Goal: Find specific page/section: Find specific page/section

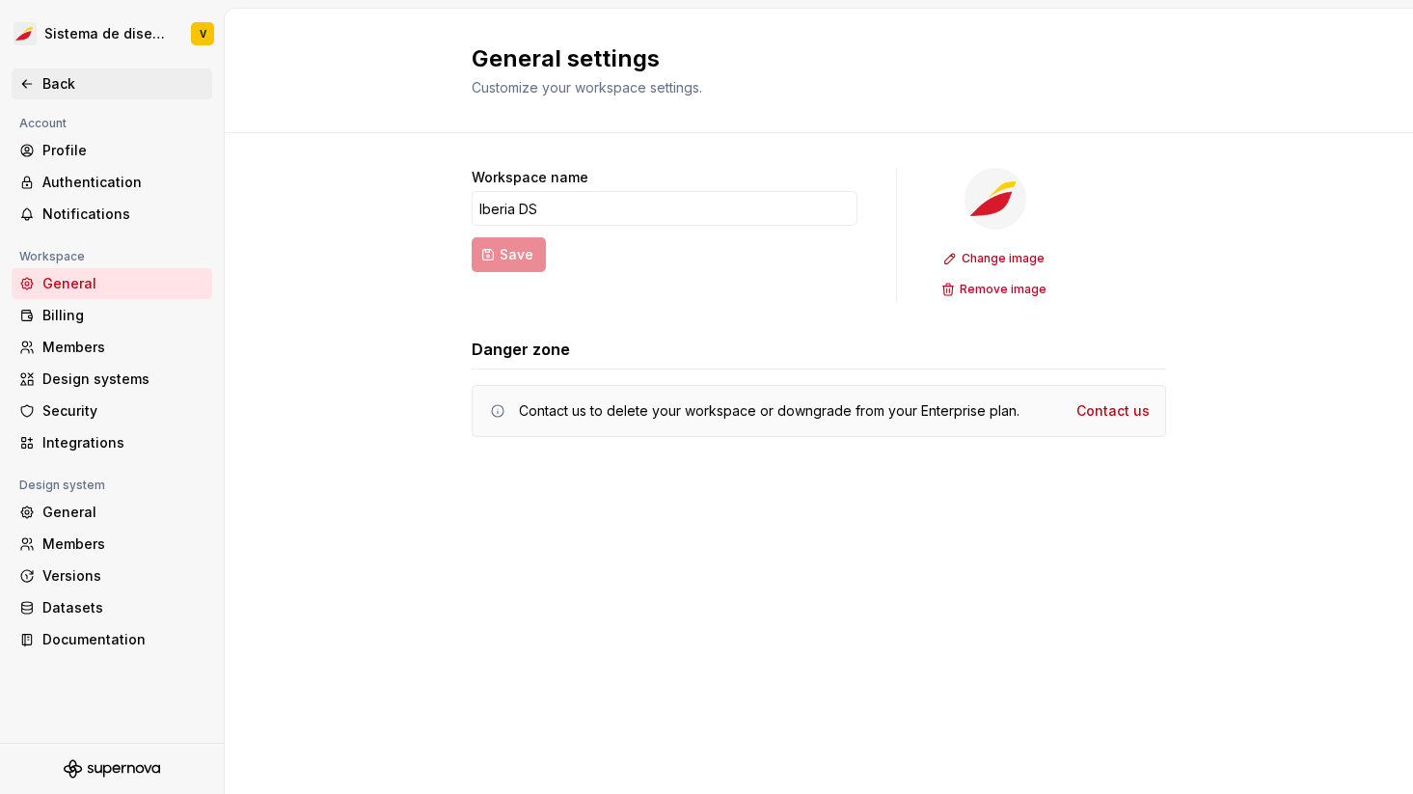
click at [29, 78] on icon at bounding box center [26, 83] width 15 height 15
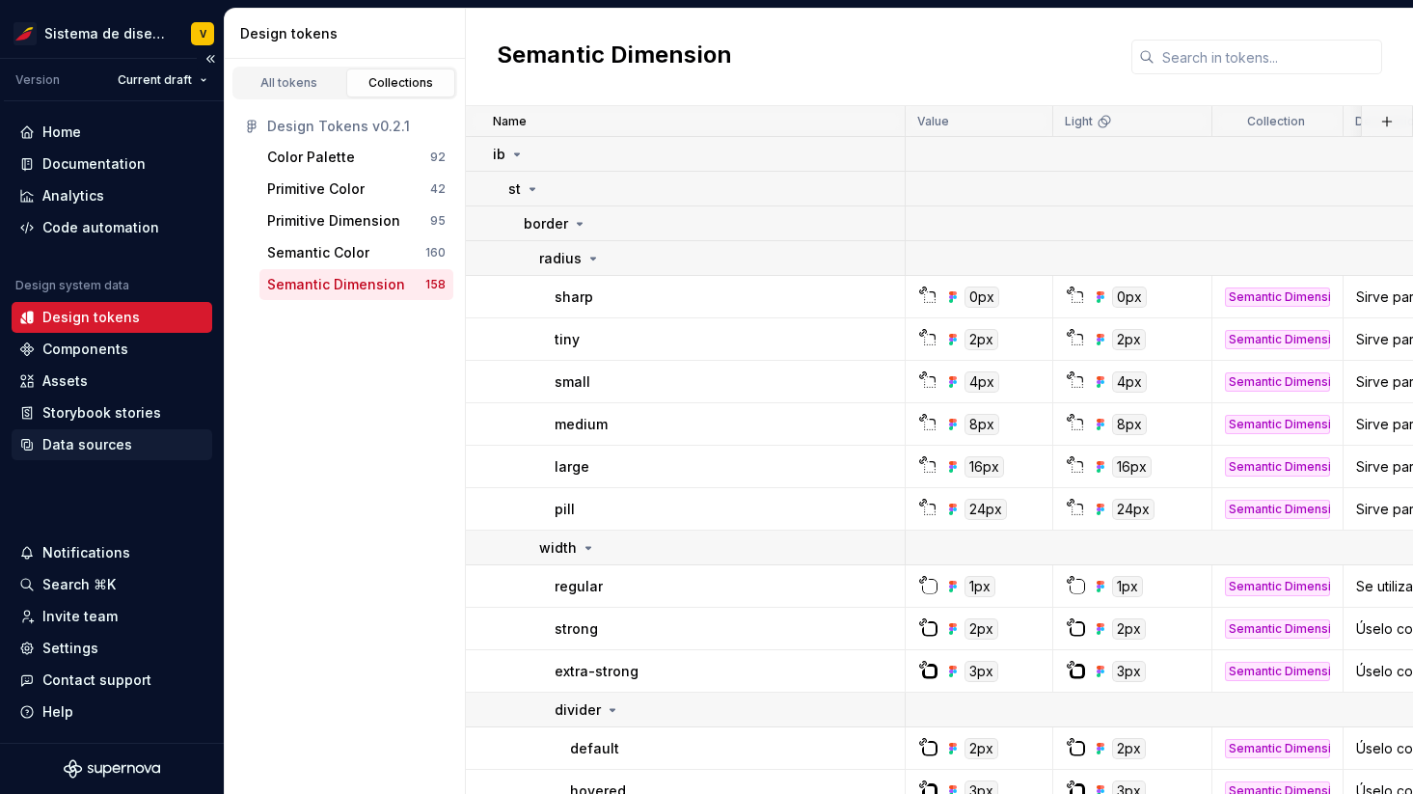
click at [71, 435] on div "Data sources" at bounding box center [87, 444] width 90 height 19
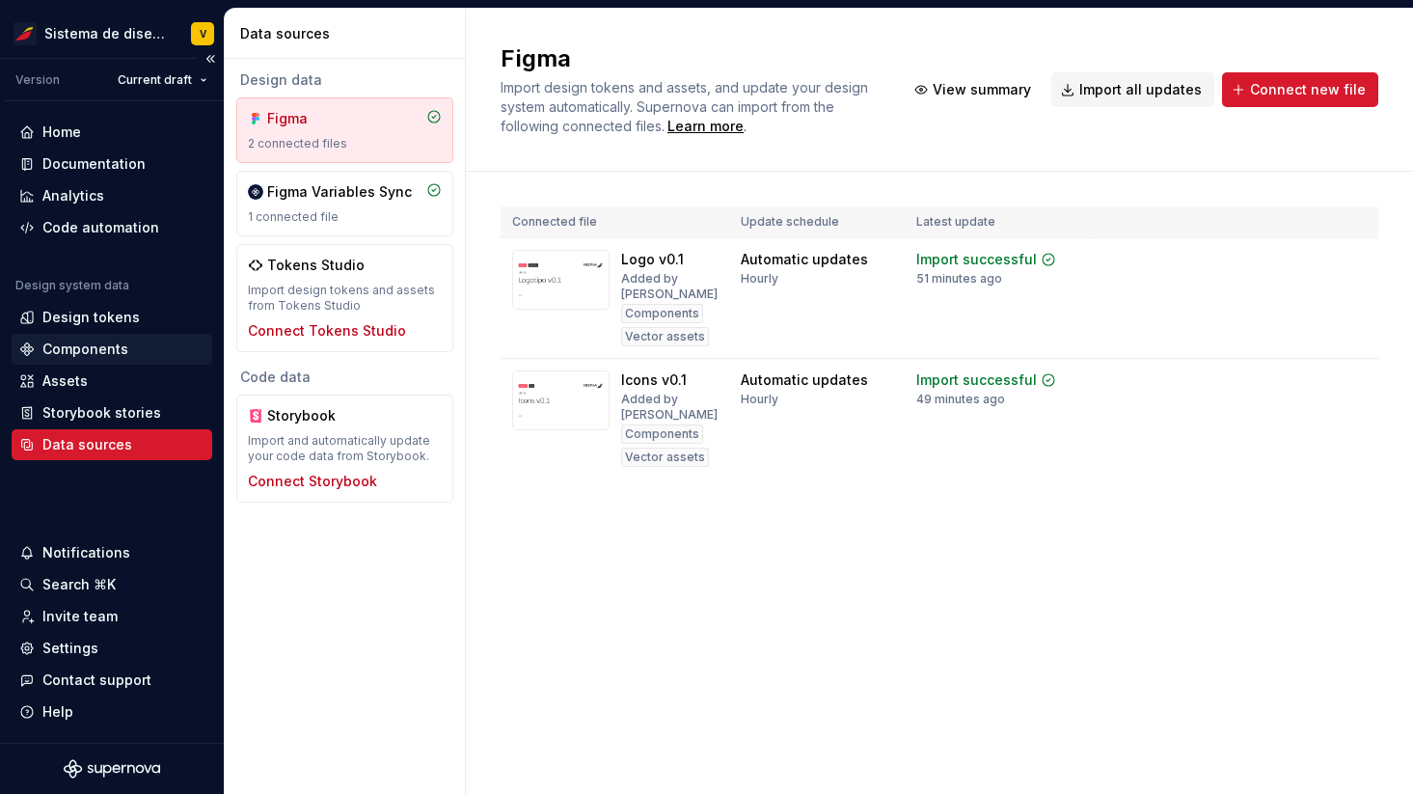
click at [65, 352] on div "Components" at bounding box center [85, 349] width 86 height 19
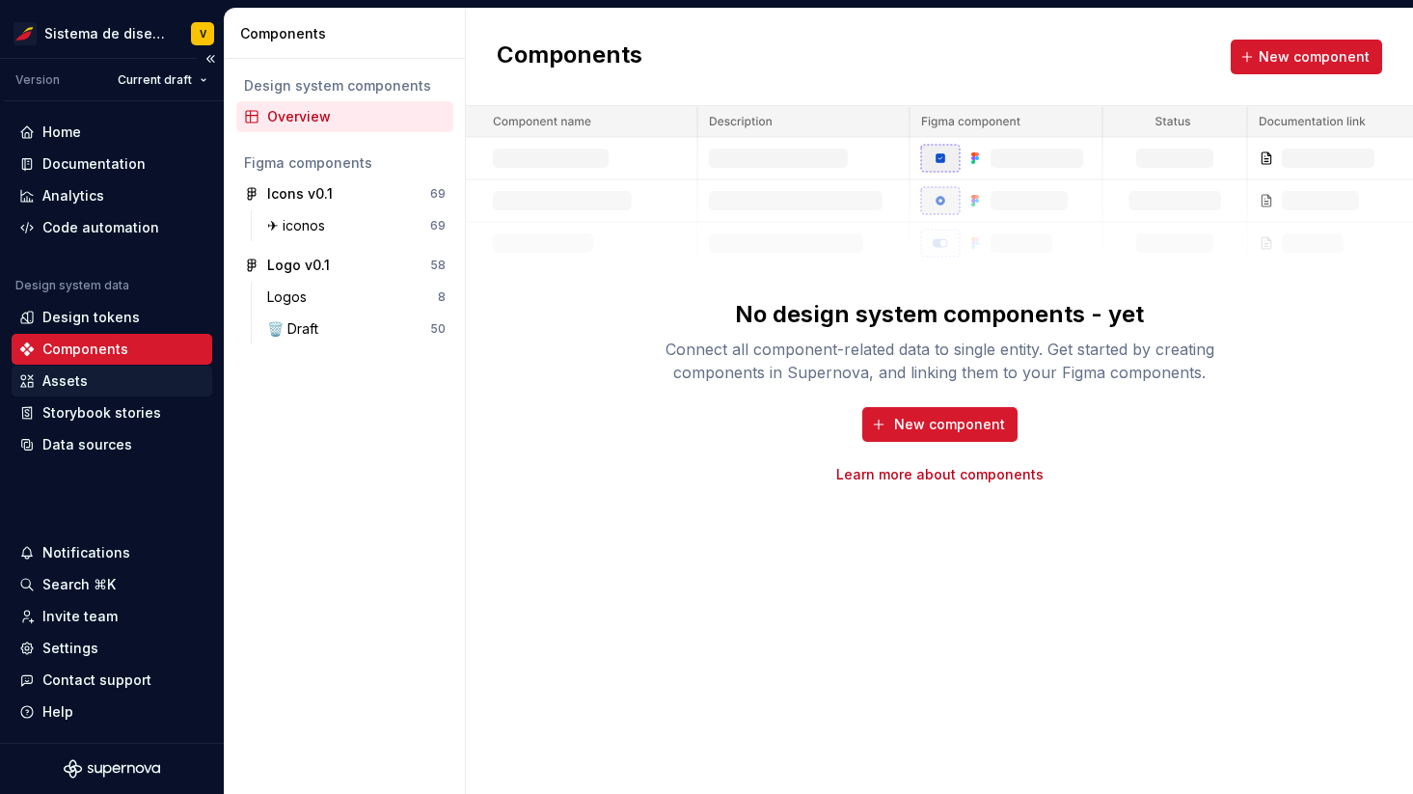
click at [50, 379] on div "Assets" at bounding box center [64, 380] width 45 height 19
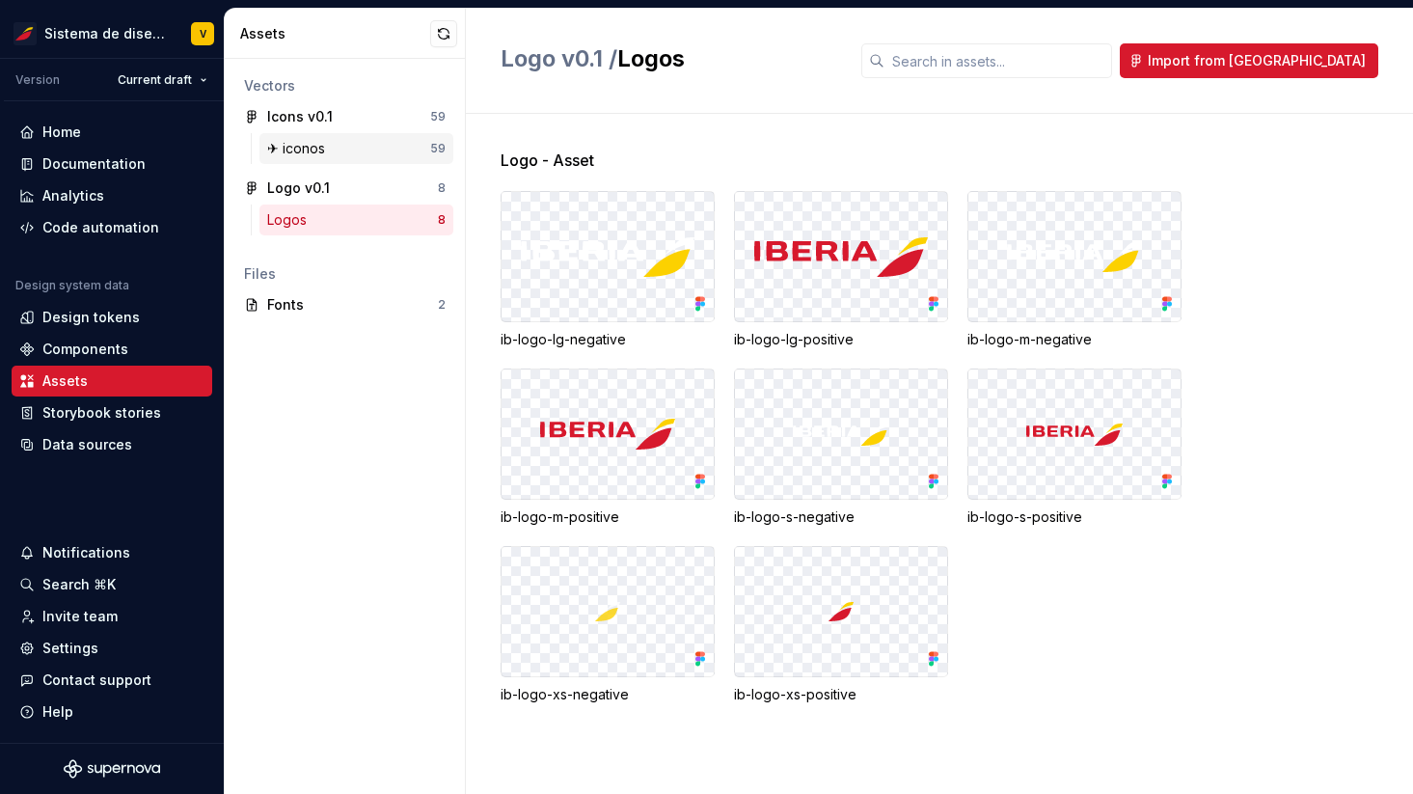
click at [340, 149] on div "✈︎ iconos" at bounding box center [348, 148] width 163 height 19
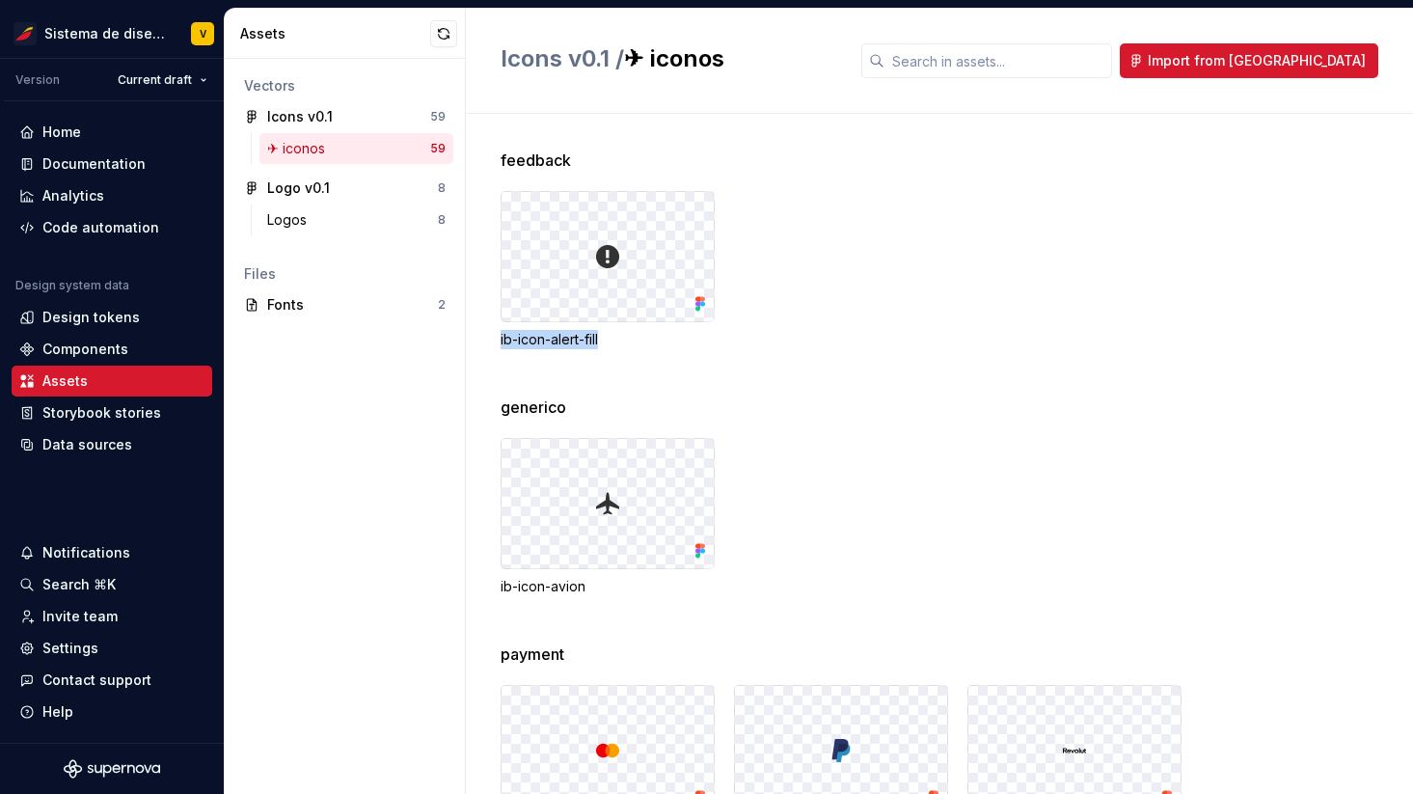
drag, startPoint x: 501, startPoint y: 342, endPoint x: 652, endPoint y: 341, distance: 151.5
click at [652, 342] on div "ib-icon-alert-fill" at bounding box center [608, 339] width 214 height 19
drag, startPoint x: 502, startPoint y: 159, endPoint x: 662, endPoint y: 160, distance: 160.1
click at [662, 160] on div "feedback" at bounding box center [957, 160] width 913 height 23
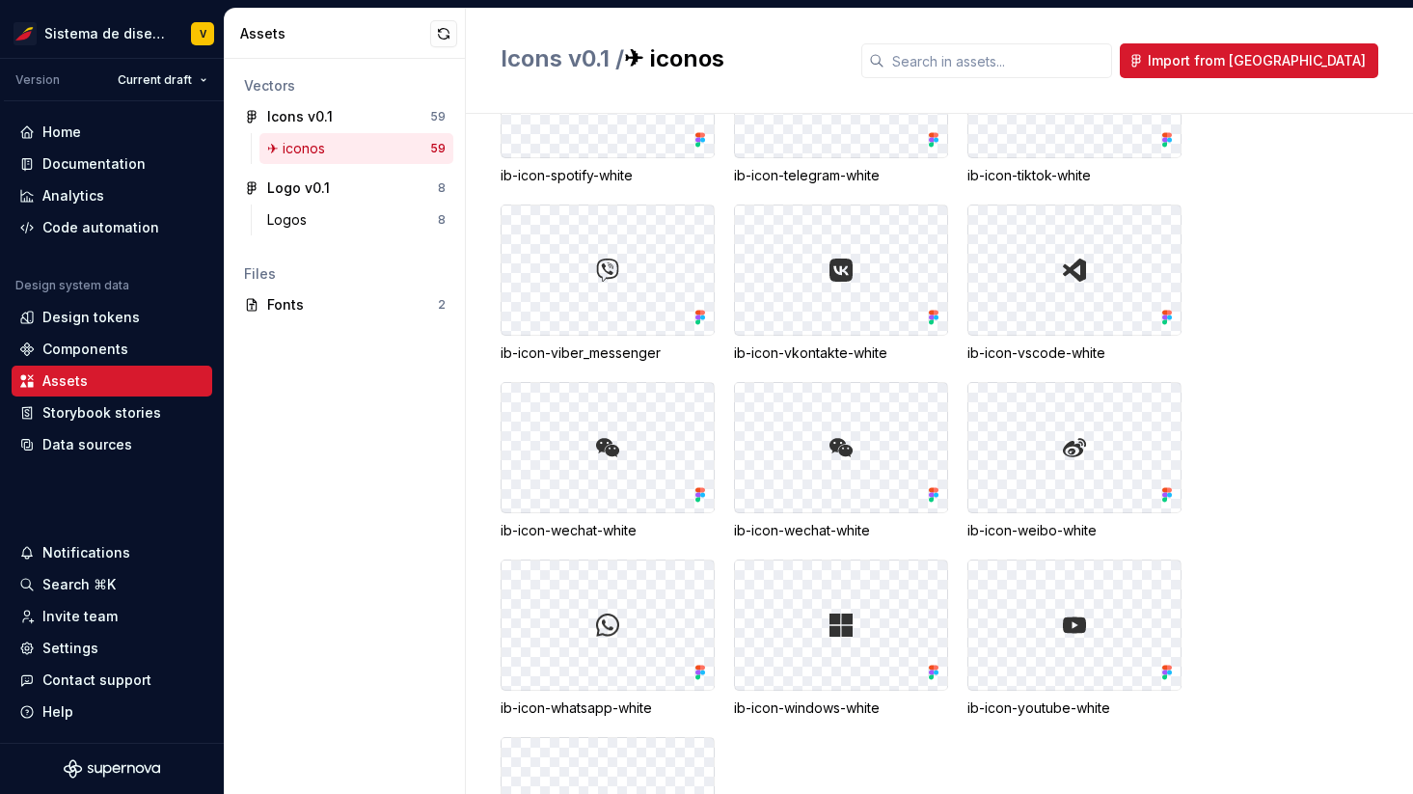
scroll to position [4066, 0]
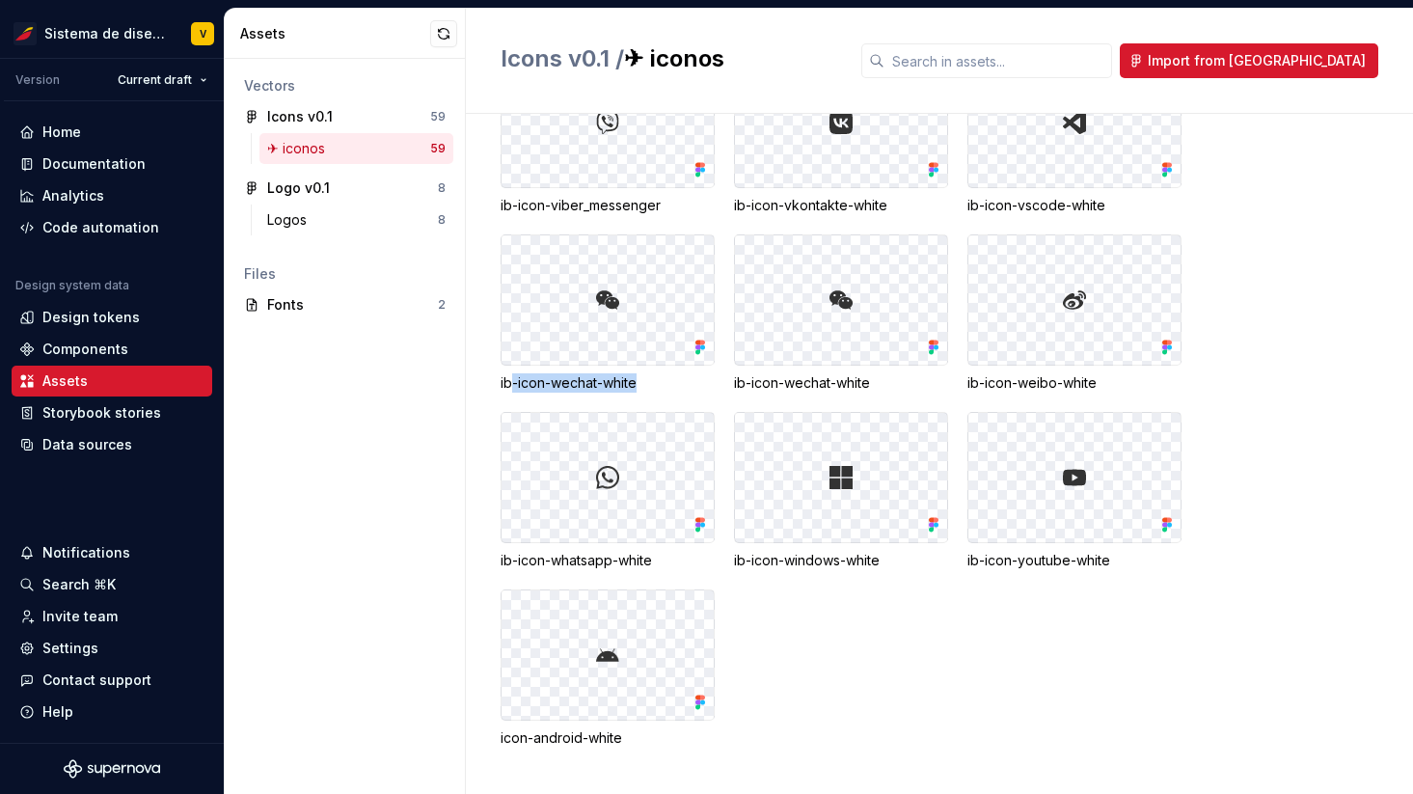
drag, startPoint x: 508, startPoint y: 383, endPoint x: 668, endPoint y: 385, distance: 159.2
click at [669, 385] on div "ib-icon-wechat-white" at bounding box center [608, 382] width 214 height 19
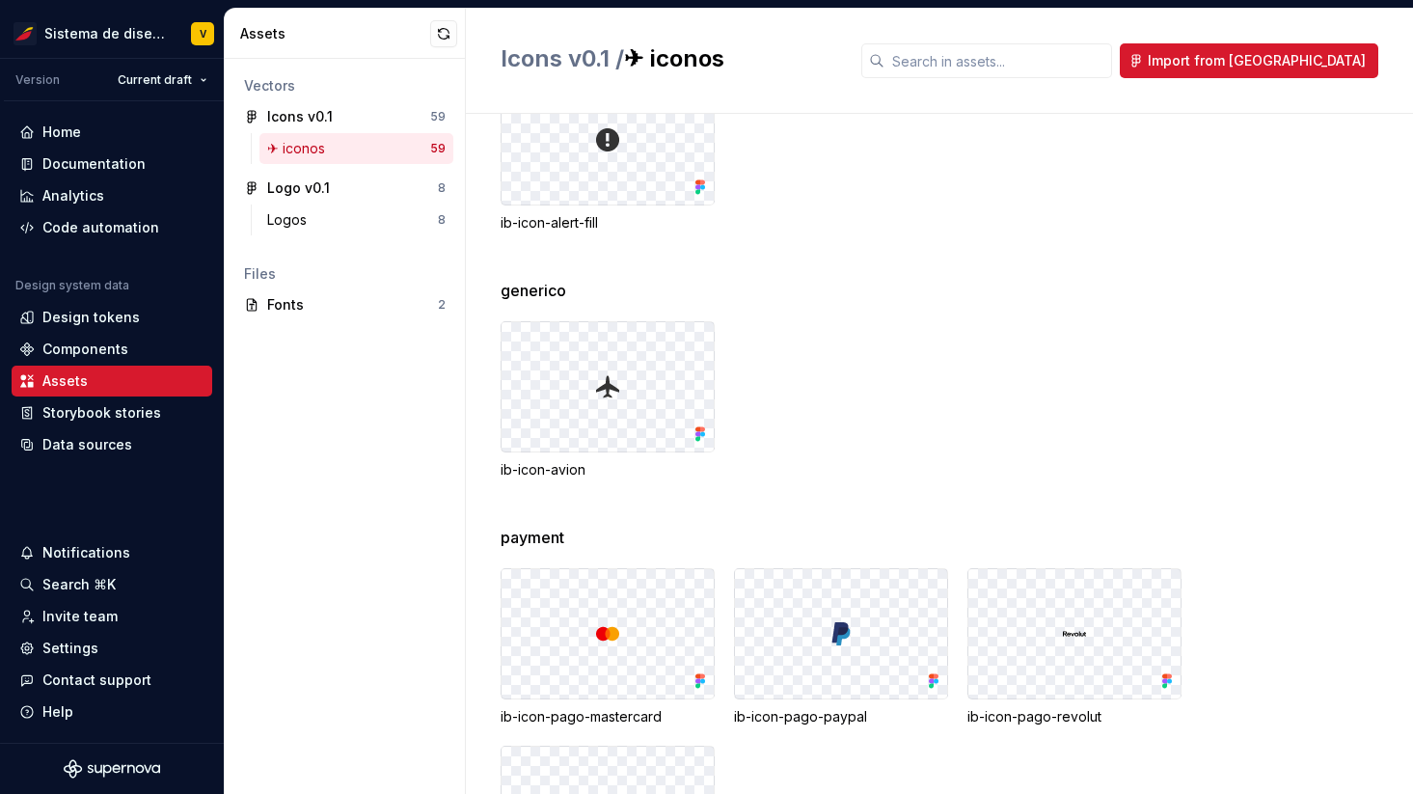
scroll to position [0, 0]
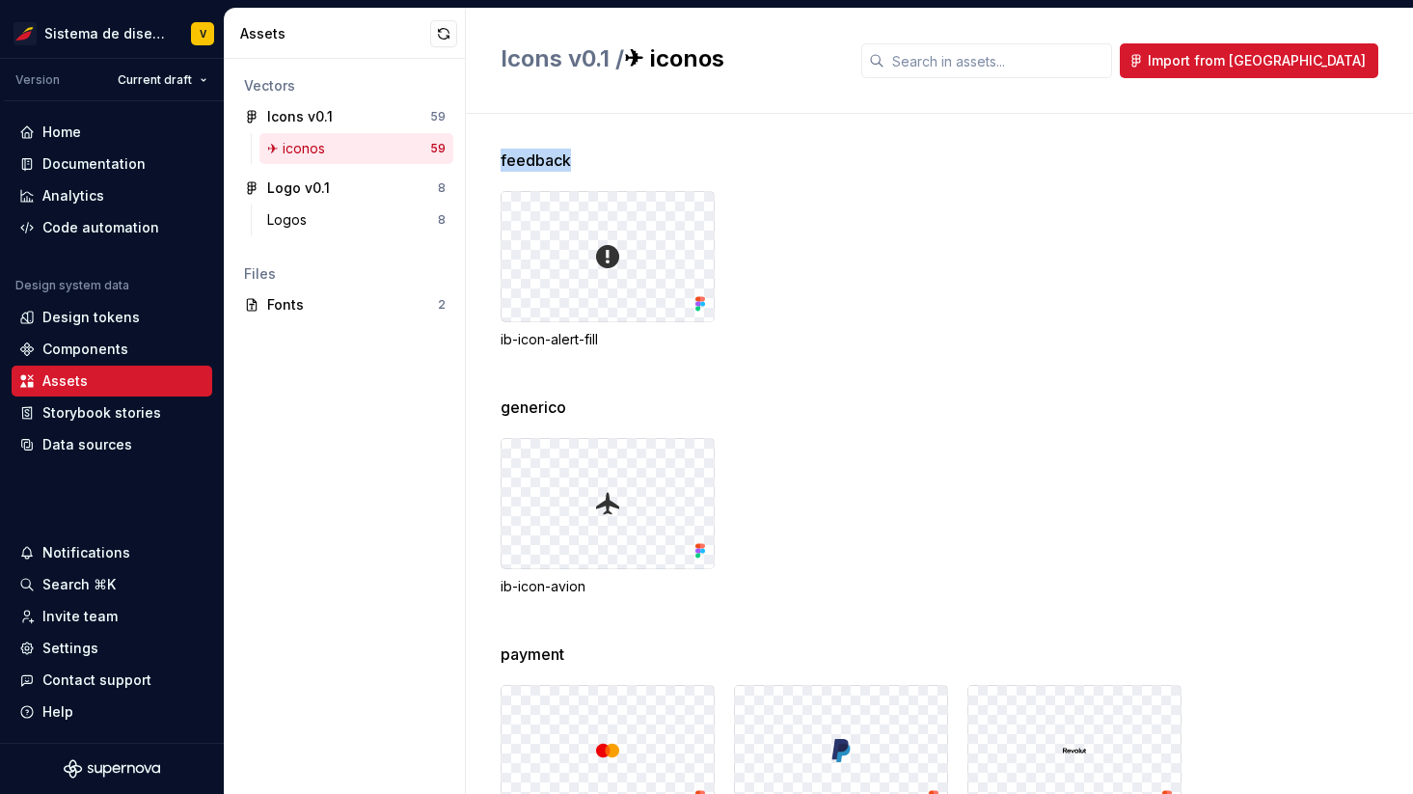
drag, startPoint x: 503, startPoint y: 159, endPoint x: 602, endPoint y: 159, distance: 99.4
click at [602, 159] on div "feedback" at bounding box center [957, 160] width 913 height 23
click at [604, 171] on div "feedback" at bounding box center [957, 160] width 913 height 23
drag, startPoint x: 501, startPoint y: 157, endPoint x: 573, endPoint y: 157, distance: 72.4
click at [573, 158] on div "feedback" at bounding box center [957, 160] width 913 height 23
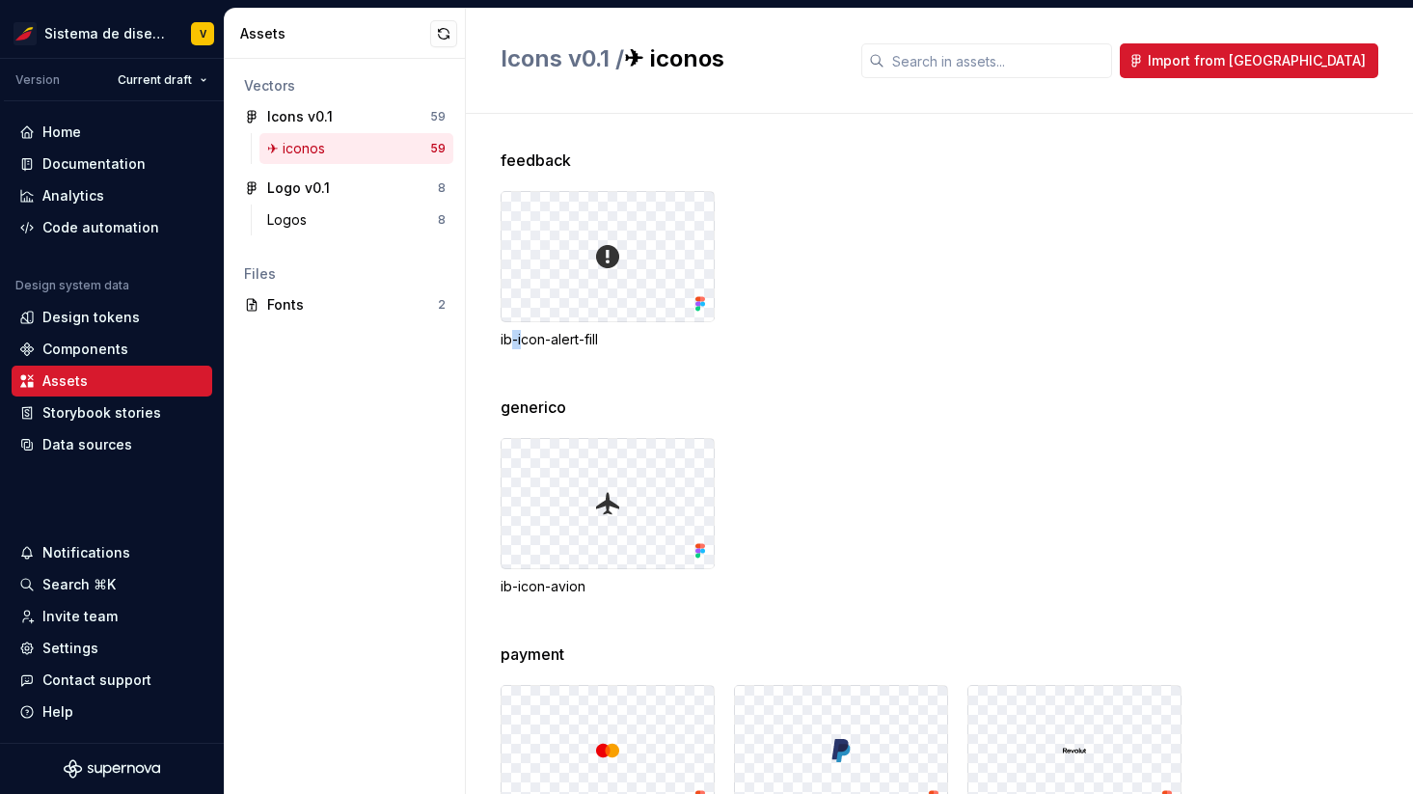
click at [522, 339] on div "ib-icon-alert-fill" at bounding box center [608, 339] width 214 height 19
click at [701, 366] on div "feedback ib-icon-alert-fill" at bounding box center [957, 272] width 913 height 247
drag, startPoint x: 505, startPoint y: 161, endPoint x: 589, endPoint y: 161, distance: 84.9
click at [589, 160] on div "feedback" at bounding box center [957, 160] width 913 height 23
click at [609, 161] on div "feedback" at bounding box center [957, 160] width 913 height 23
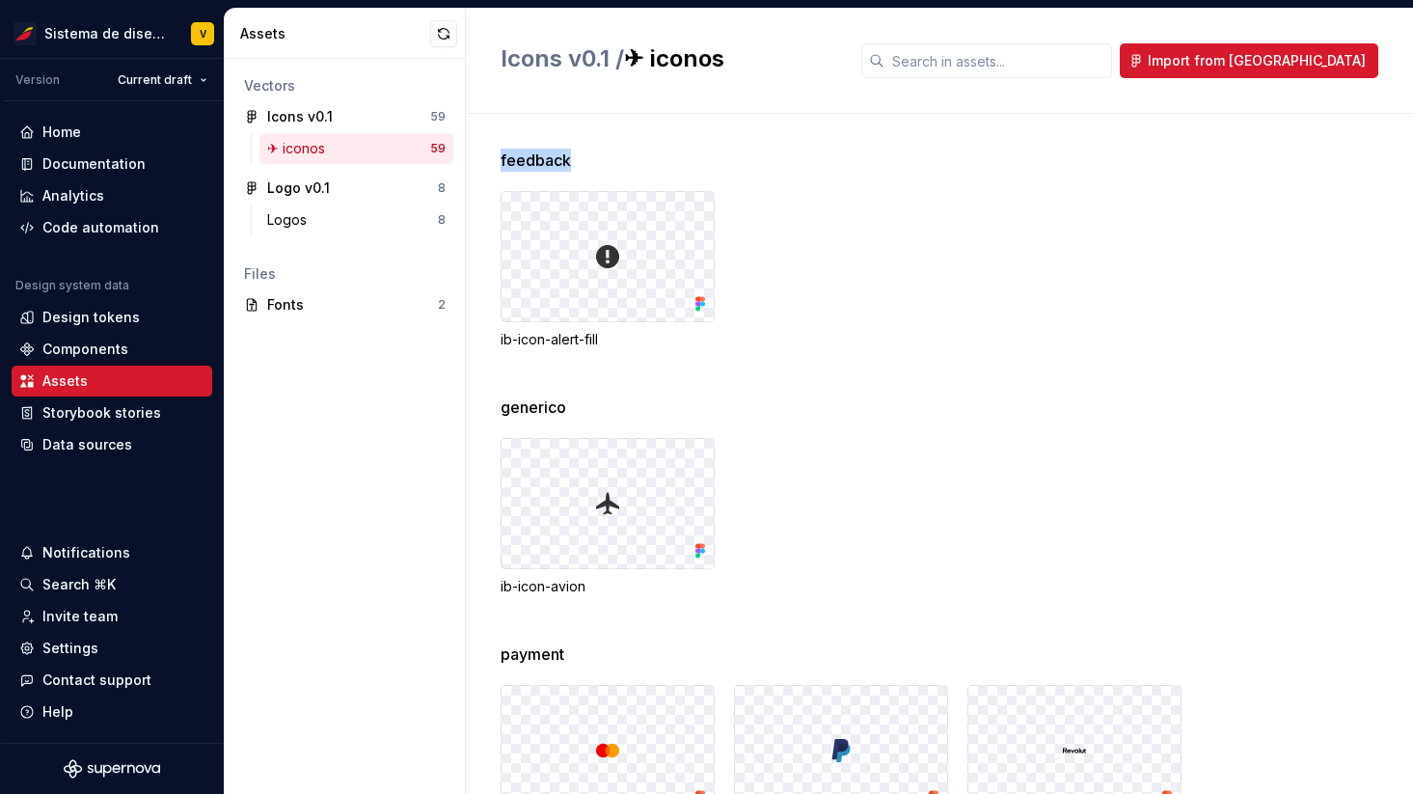
drag, startPoint x: 502, startPoint y: 161, endPoint x: 618, endPoint y: 161, distance: 116.7
click at [619, 161] on div "feedback" at bounding box center [957, 160] width 913 height 23
click at [652, 152] on div "feedback" at bounding box center [957, 160] width 913 height 23
click at [439, 39] on button "button" at bounding box center [443, 33] width 27 height 27
